Goal: Navigation & Orientation: Understand site structure

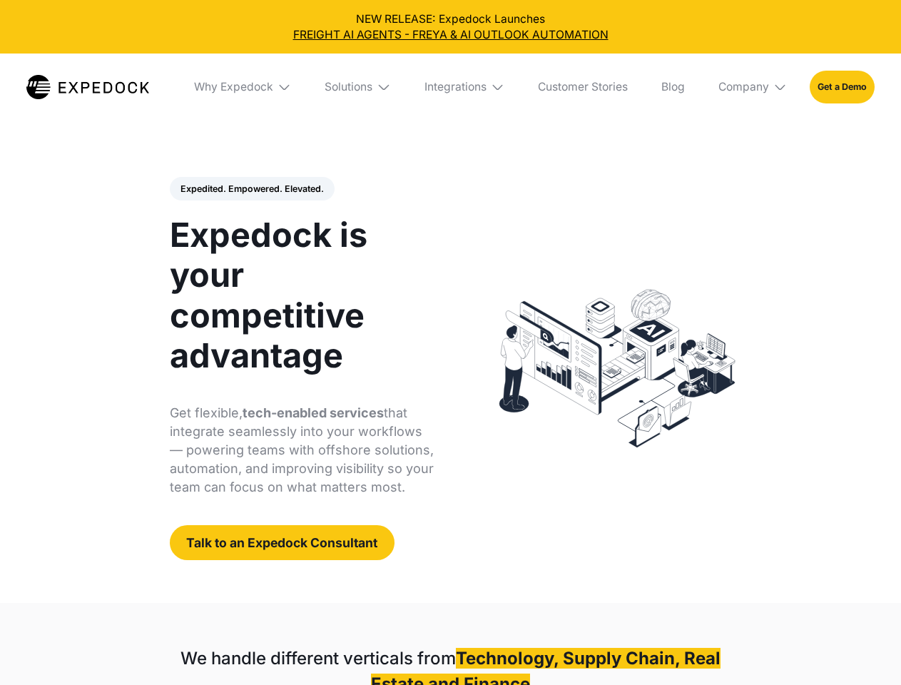
select select
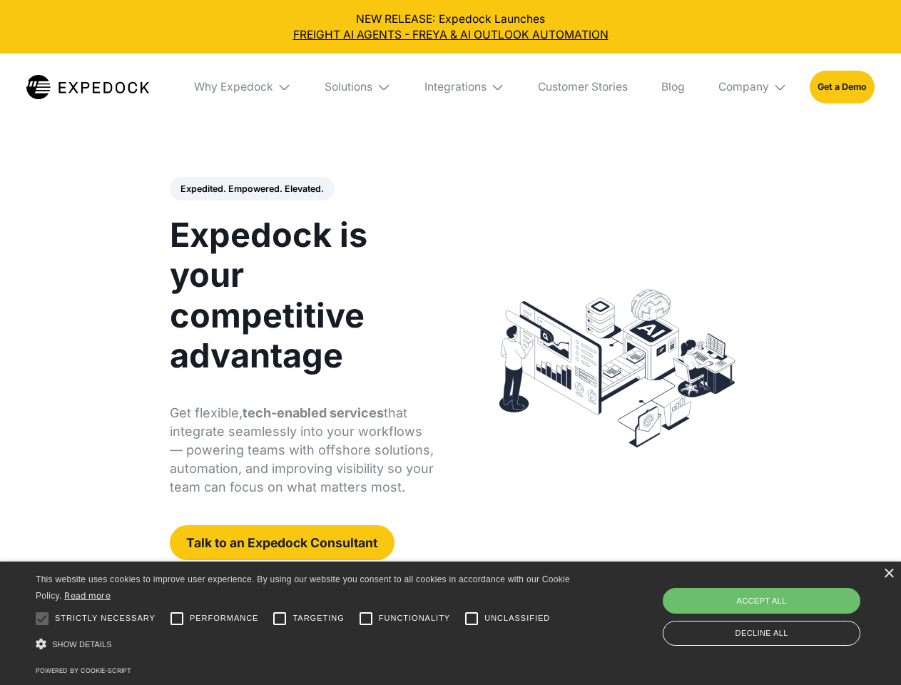
click at [450, 87] on div "Integrations" at bounding box center [455, 87] width 62 height 14
click at [243, 87] on div "Why Expedock" at bounding box center [221, 87] width 79 height 14
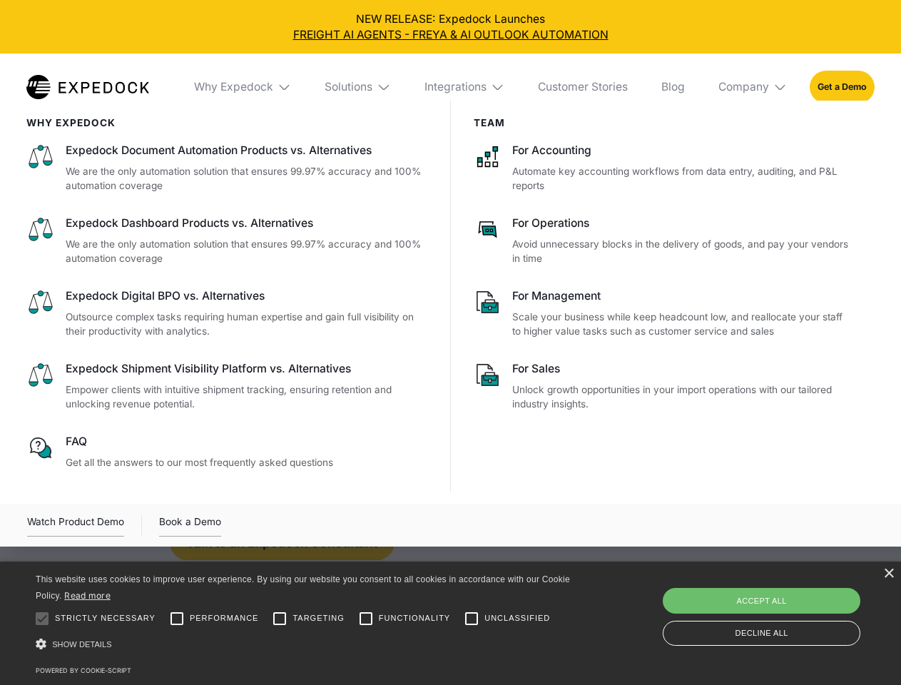
click at [359, 87] on div "Solutions" at bounding box center [349, 87] width 48 height 14
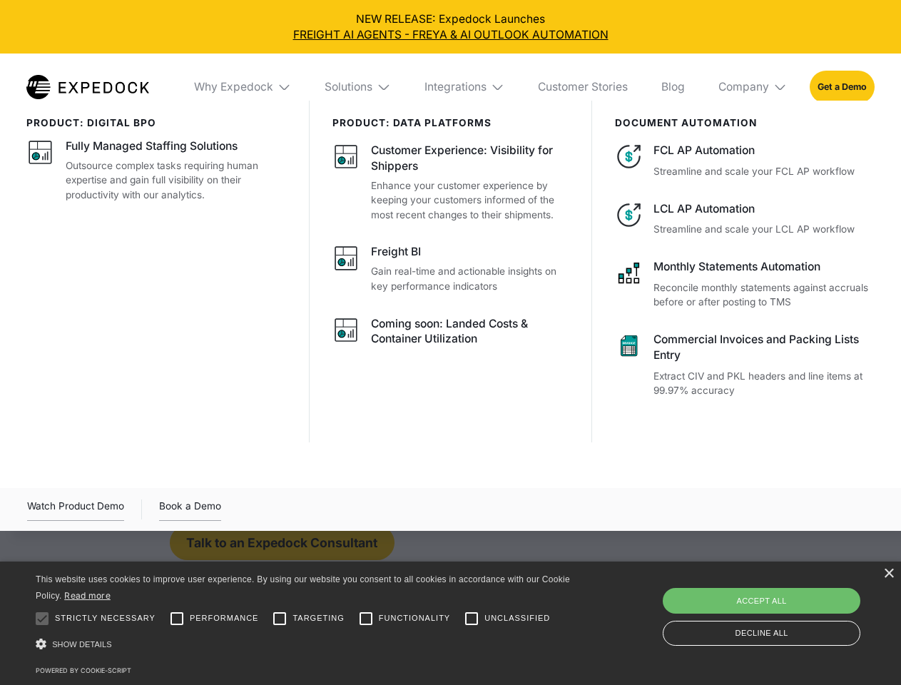
click at [465, 87] on div "Integrations" at bounding box center [455, 87] width 62 height 14
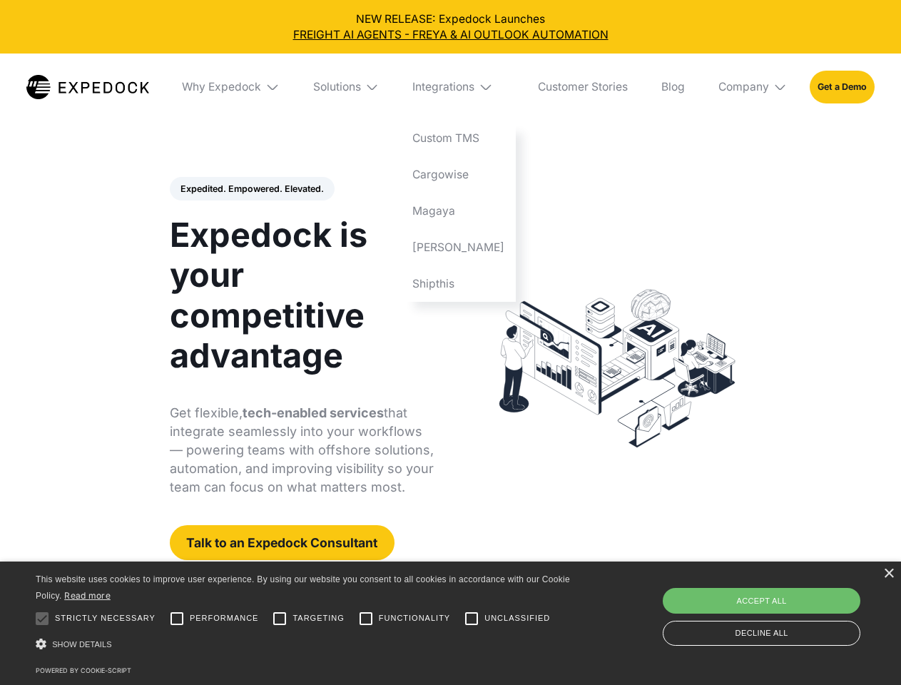
click at [753, 87] on div "Company" at bounding box center [743, 87] width 51 height 14
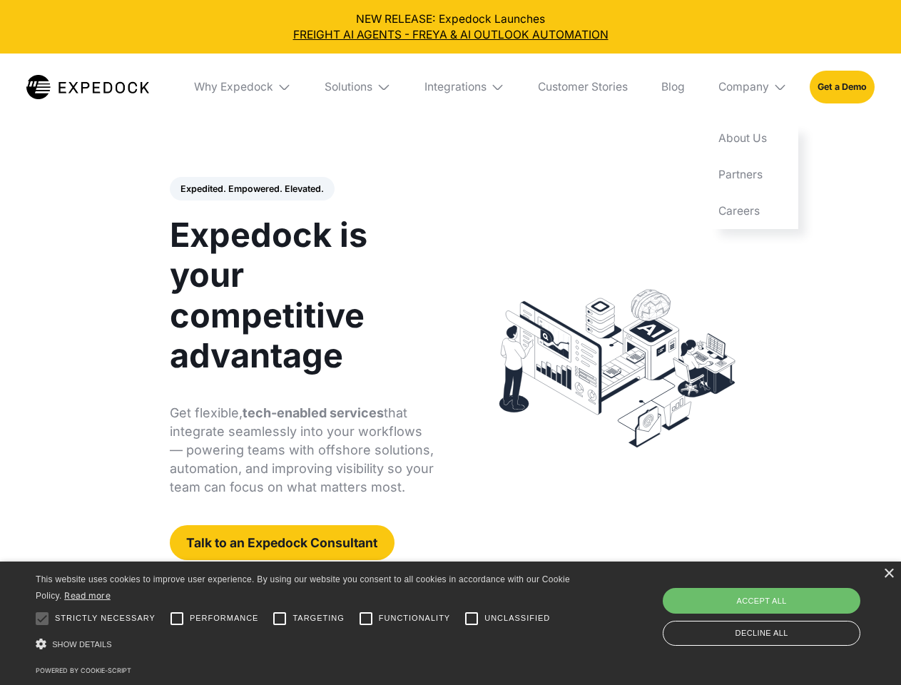
click at [251, 189] on div "Expedited. Empowered. Elevated. Automate Freight Document Extraction at 99.97% …" at bounding box center [302, 369] width 265 height 384
click at [42, 618] on div at bounding box center [42, 618] width 29 height 29
click at [177, 618] on input "Performance" at bounding box center [177, 618] width 29 height 29
checkbox input "true"
click at [280, 618] on input "Targeting" at bounding box center [279, 618] width 29 height 29
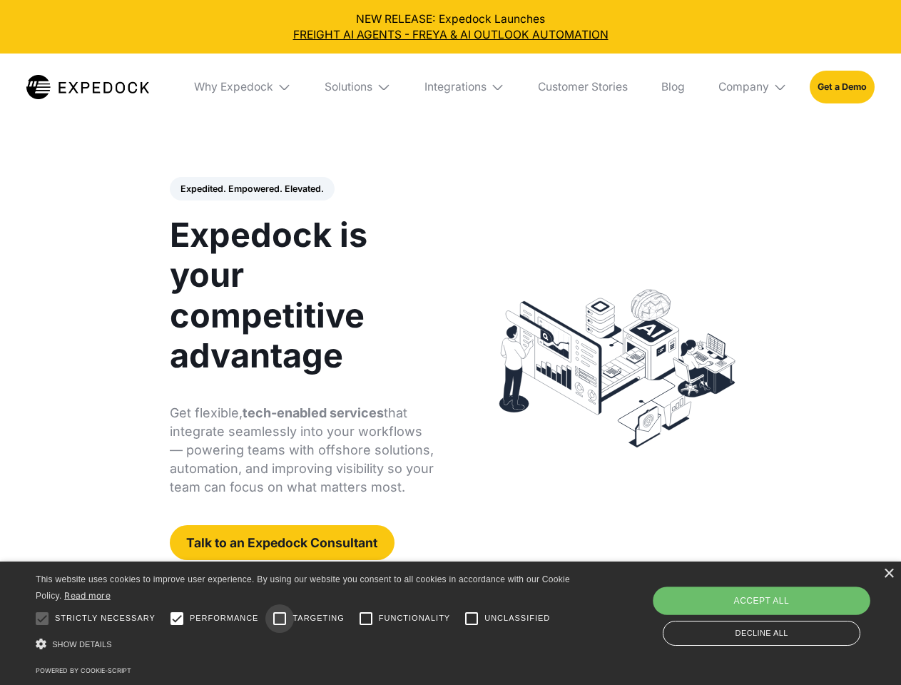
checkbox input "true"
click at [366, 618] on input "Functionality" at bounding box center [366, 618] width 29 height 29
checkbox input "true"
